Goal: Check status: Check status

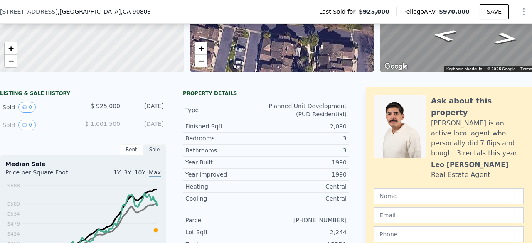
scroll to position [135, 0]
click at [30, 126] on button "0" at bounding box center [26, 125] width 17 height 11
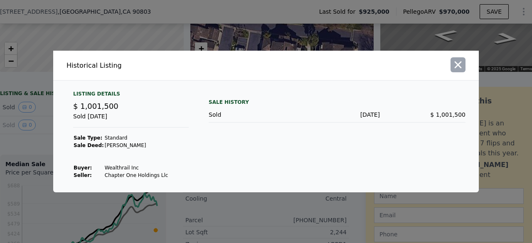
click at [454, 64] on icon "button" at bounding box center [458, 65] width 12 height 12
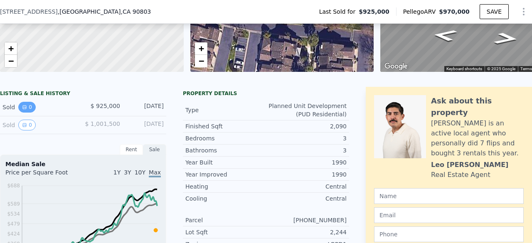
click at [29, 113] on button "0" at bounding box center [26, 107] width 17 height 11
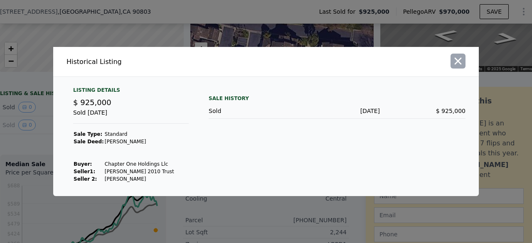
click at [457, 58] on icon "button" at bounding box center [458, 61] width 12 height 12
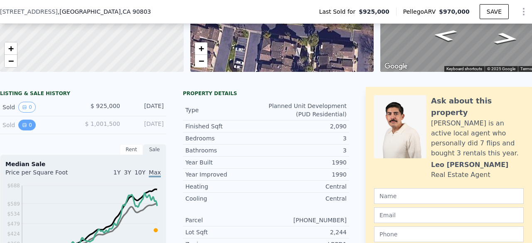
click at [24, 128] on icon "View historical data" at bounding box center [24, 125] width 5 height 5
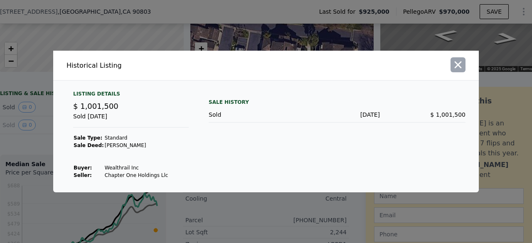
click at [463, 72] on button "button" at bounding box center [457, 64] width 15 height 15
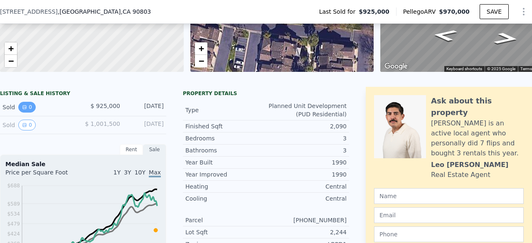
click at [22, 110] on button "0" at bounding box center [26, 107] width 17 height 11
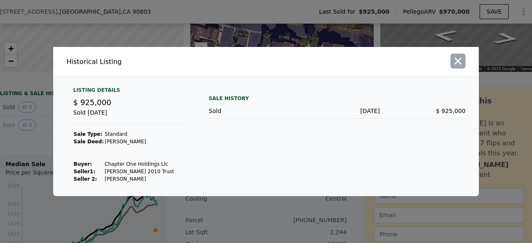
click at [455, 63] on icon "button" at bounding box center [458, 61] width 12 height 12
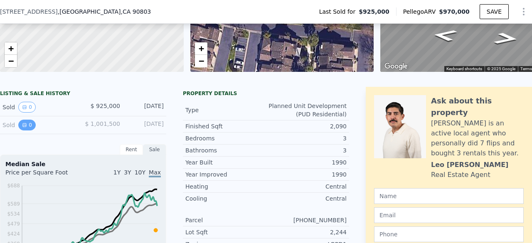
click at [28, 130] on button "0" at bounding box center [26, 125] width 17 height 11
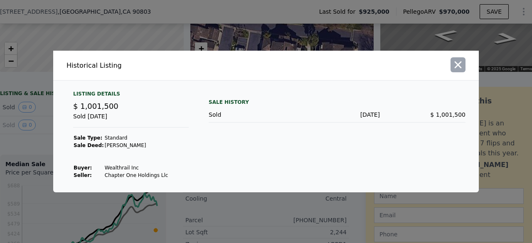
click at [450, 64] on button "button" at bounding box center [457, 64] width 15 height 15
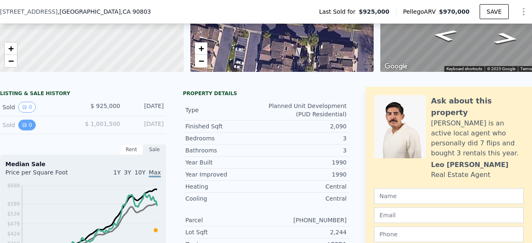
click at [23, 127] on icon "View historical data" at bounding box center [24, 124] width 3 height 3
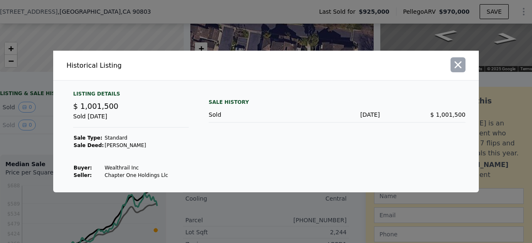
click at [462, 66] on icon "button" at bounding box center [458, 65] width 12 height 12
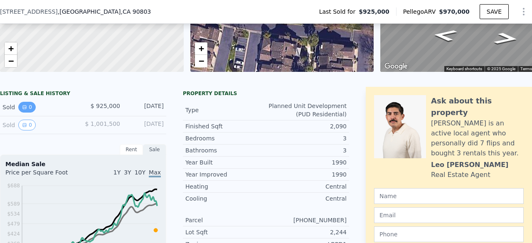
click at [28, 113] on button "0" at bounding box center [26, 107] width 17 height 11
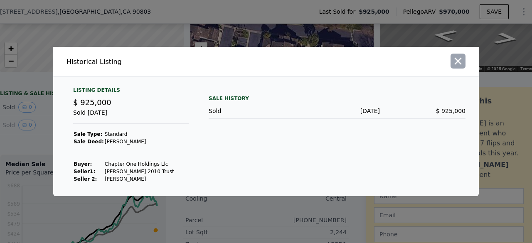
click at [460, 62] on icon "button" at bounding box center [458, 61] width 12 height 12
